Goal: Check status: Check status

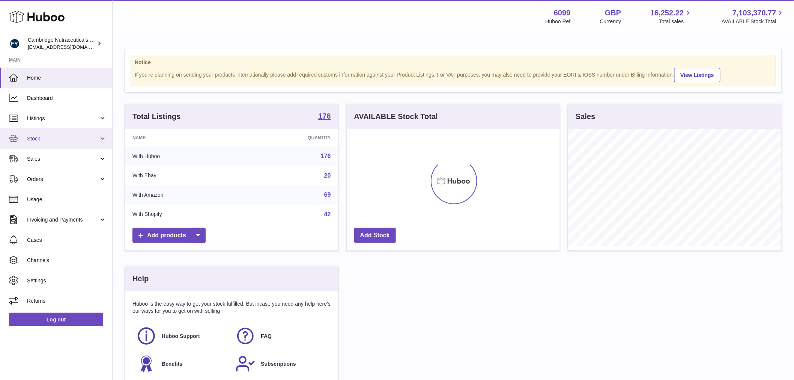
scroll to position [117, 213]
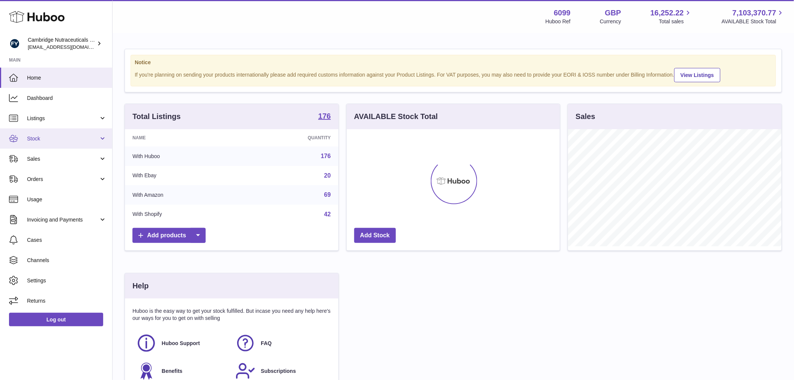
click at [67, 136] on span "Stock" at bounding box center [63, 138] width 72 height 7
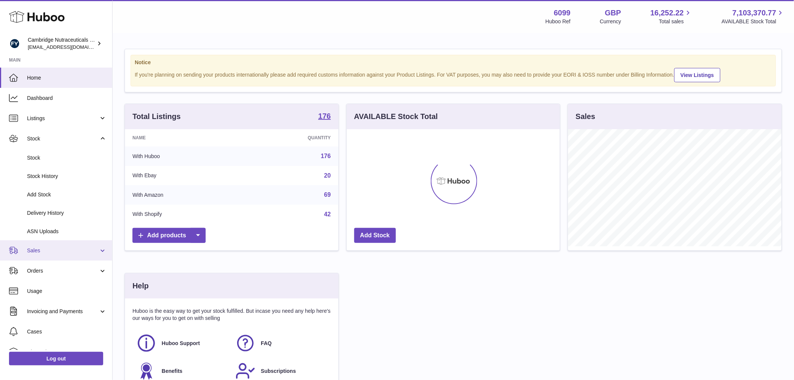
click at [54, 253] on span "Sales" at bounding box center [63, 250] width 72 height 7
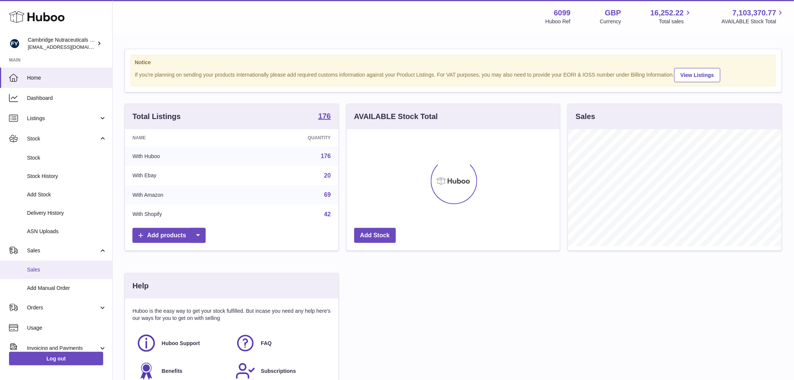
click at [50, 266] on span "Sales" at bounding box center [67, 269] width 80 height 7
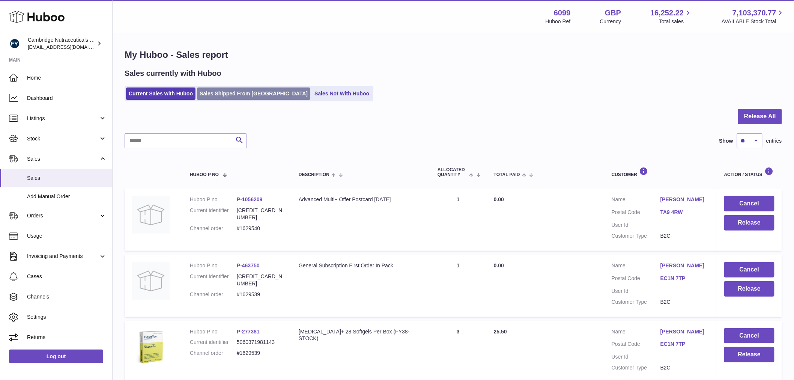
click at [245, 92] on link "Sales Shipped From [GEOGRAPHIC_DATA]" at bounding box center [253, 93] width 113 height 12
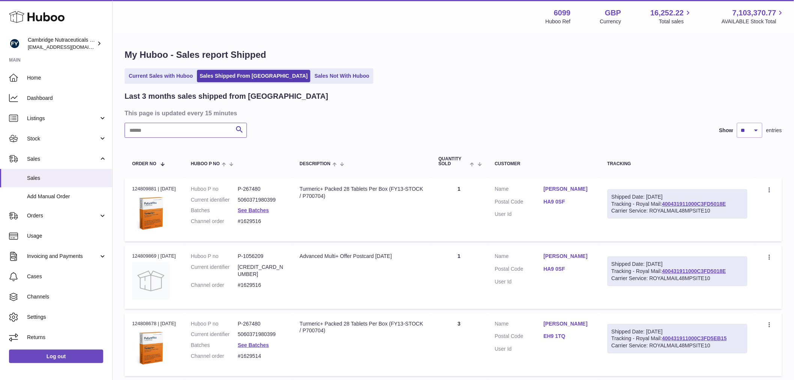
click at [185, 128] on input "text" at bounding box center [186, 130] width 122 height 15
type input "***"
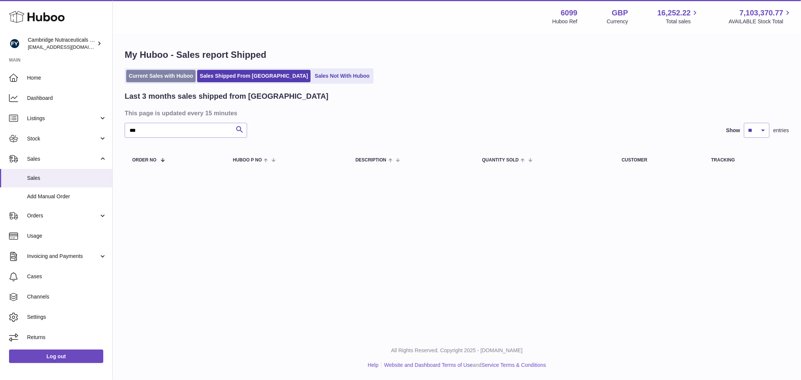
click at [127, 74] on link "Current Sales with Huboo" at bounding box center [160, 76] width 69 height 12
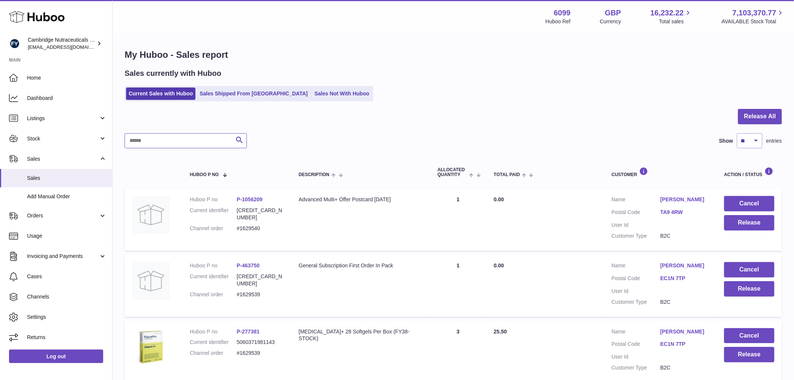
click at [160, 147] on input "text" at bounding box center [186, 140] width 122 height 15
type input "***"
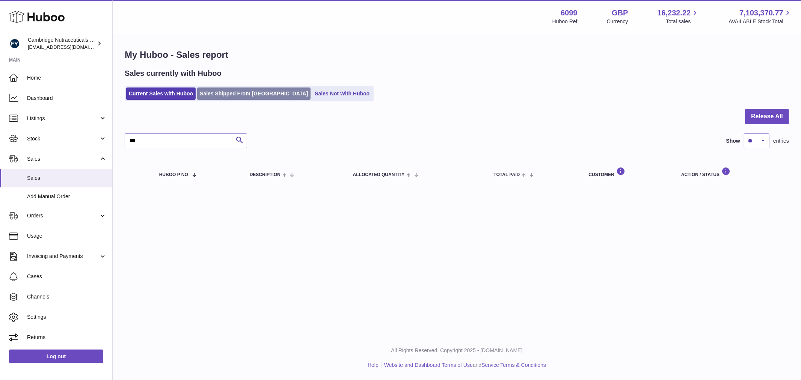
click at [223, 95] on link "Sales Shipped From [GEOGRAPHIC_DATA]" at bounding box center [253, 93] width 113 height 12
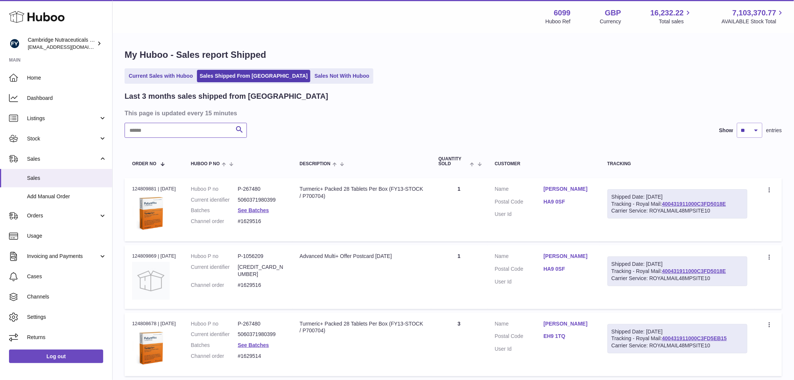
click at [166, 131] on input "text" at bounding box center [186, 130] width 122 height 15
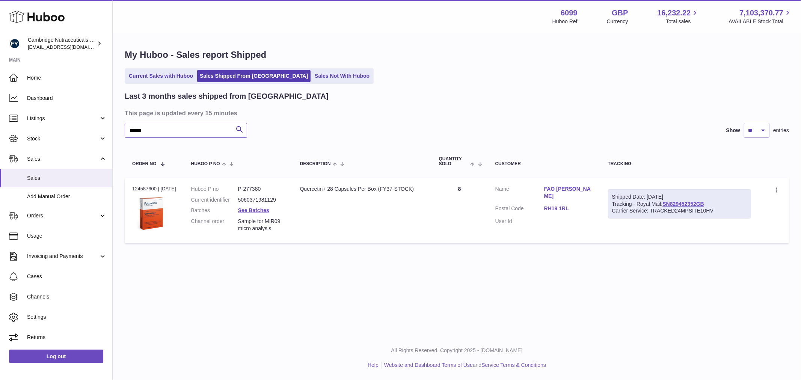
type input "******"
drag, startPoint x: 712, startPoint y: 201, endPoint x: 612, endPoint y: 204, distance: 100.3
click at [612, 204] on div "Shipped Date: [DATE] Tracking - Royal Mail: SN829452352GB Carrier Service: TRAC…" at bounding box center [679, 204] width 143 height 30
copy div "Tracking - Royal Mail: SN829452352GB"
